Goal: Information Seeking & Learning: Learn about a topic

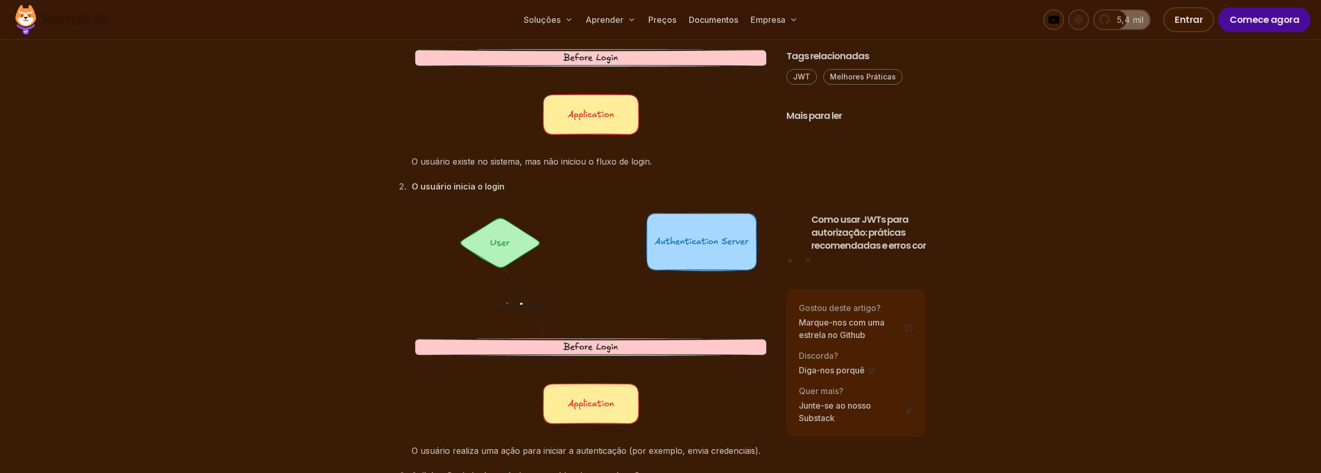
scroll to position [1765, 0]
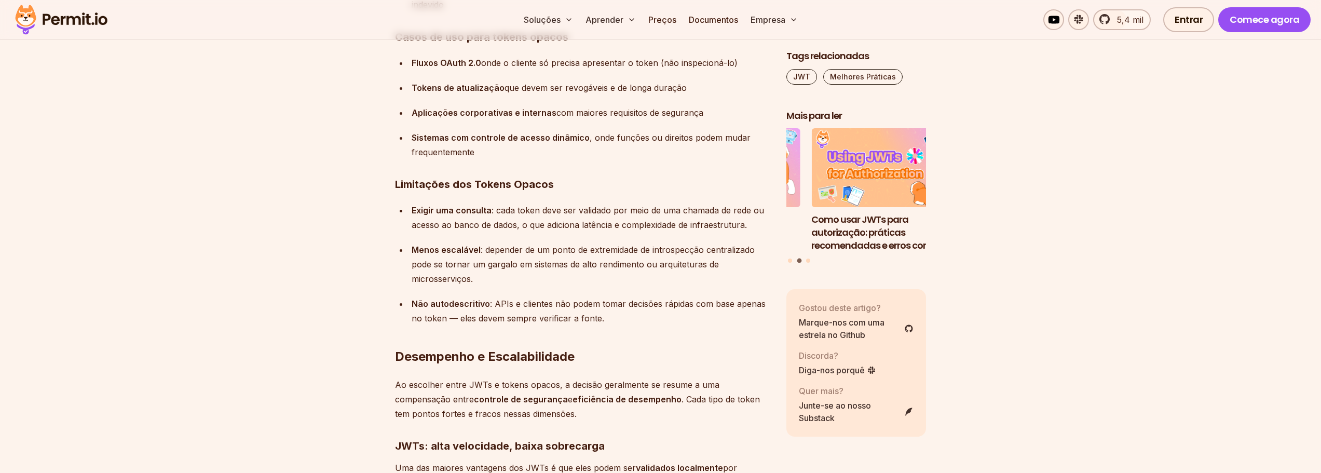
scroll to position [5813, 0]
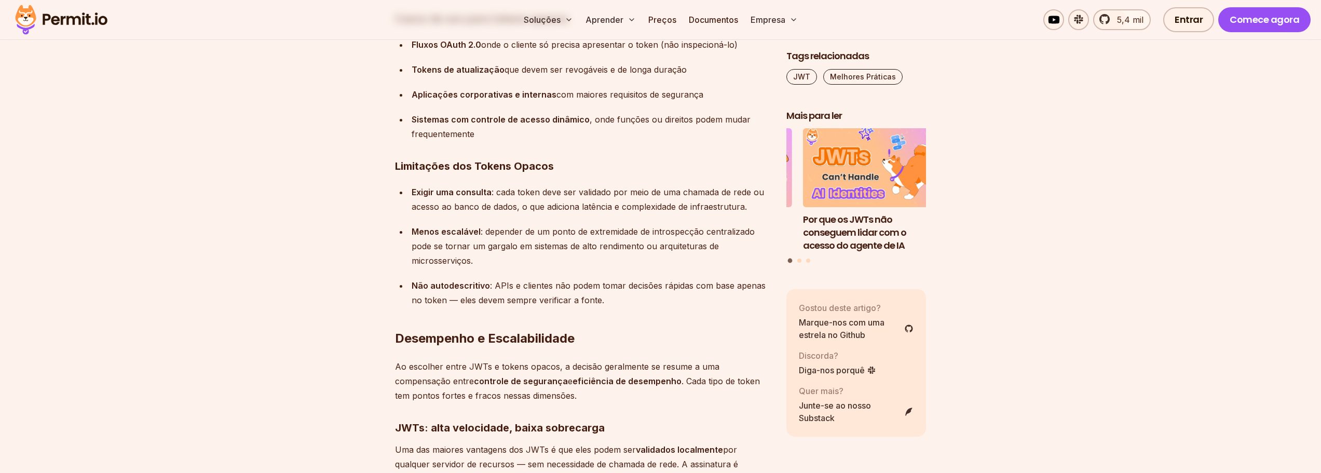
click at [474, 226] on font "Menos escalável" at bounding box center [446, 231] width 69 height 10
click at [432, 226] on font "Menos escalável" at bounding box center [446, 231] width 69 height 10
click at [450, 226] on font "Menos escalável" at bounding box center [446, 231] width 69 height 10
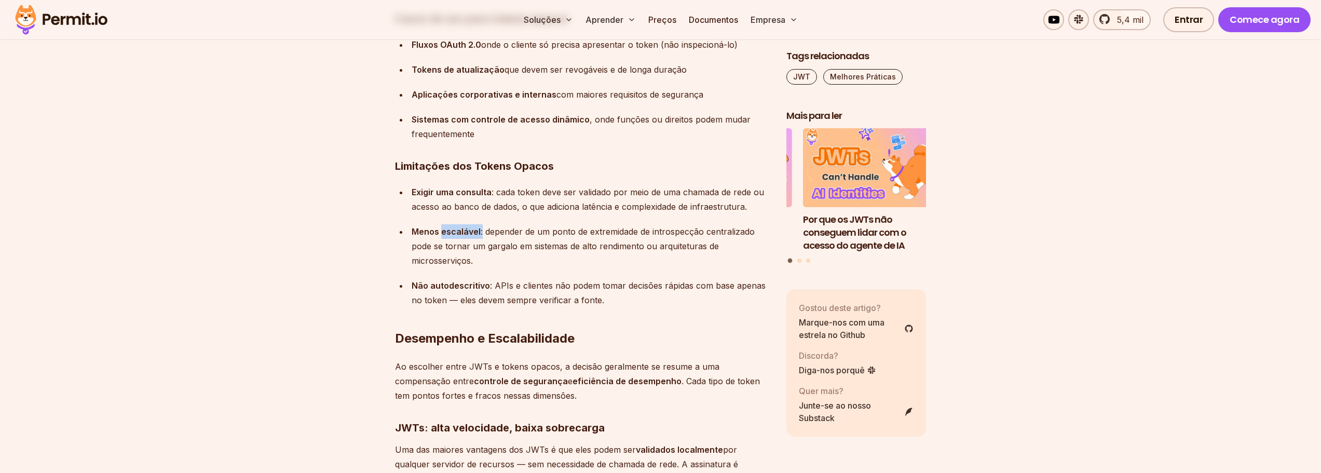
click at [450, 226] on font "Menos escalável" at bounding box center [446, 231] width 69 height 10
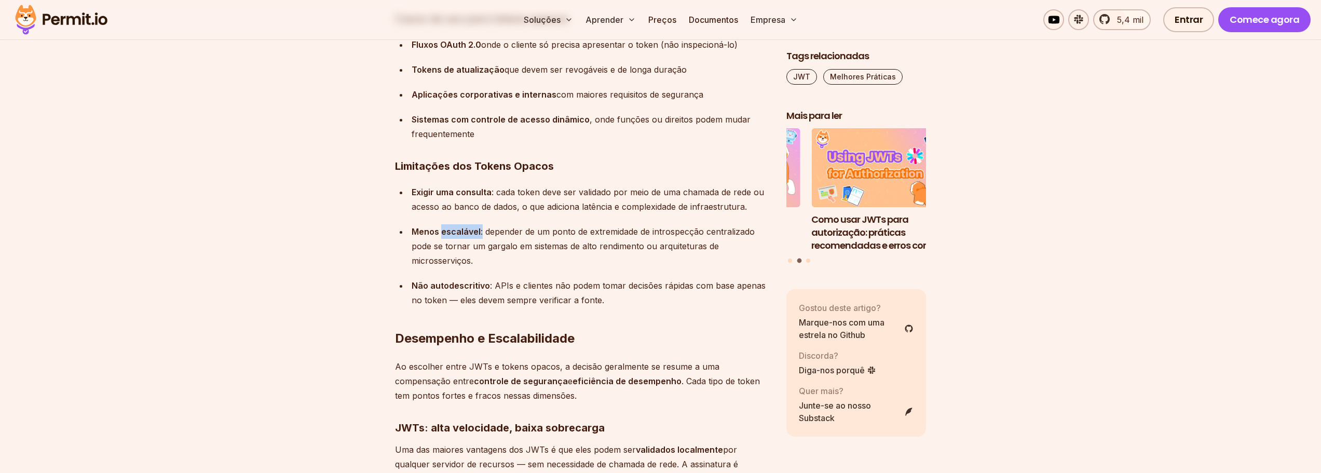
click at [467, 231] on font ": depender de um ponto de extremidade de introspecção centralizado pode se torn…" at bounding box center [583, 245] width 343 height 39
click at [467, 232] on font ": depender de um ponto de extremidade de introspecção centralizado pode se torn…" at bounding box center [583, 245] width 343 height 39
click at [500, 196] on font ": cada token deve ser validado por meio de uma chamada de rede ou acesso ao ban…" at bounding box center [588, 199] width 352 height 25
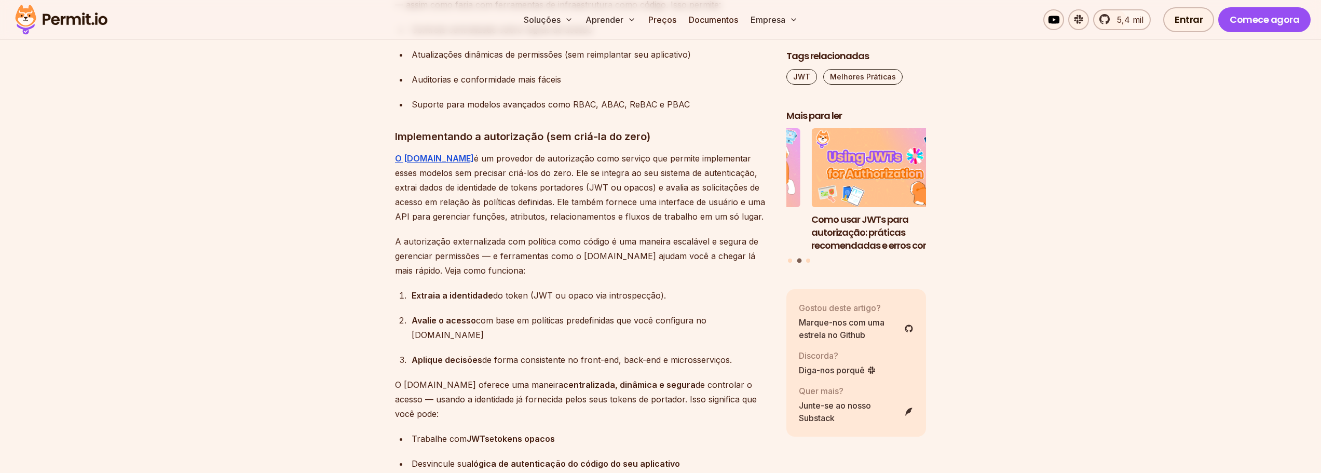
scroll to position [8616, 0]
